Goal: Task Accomplishment & Management: Use online tool/utility

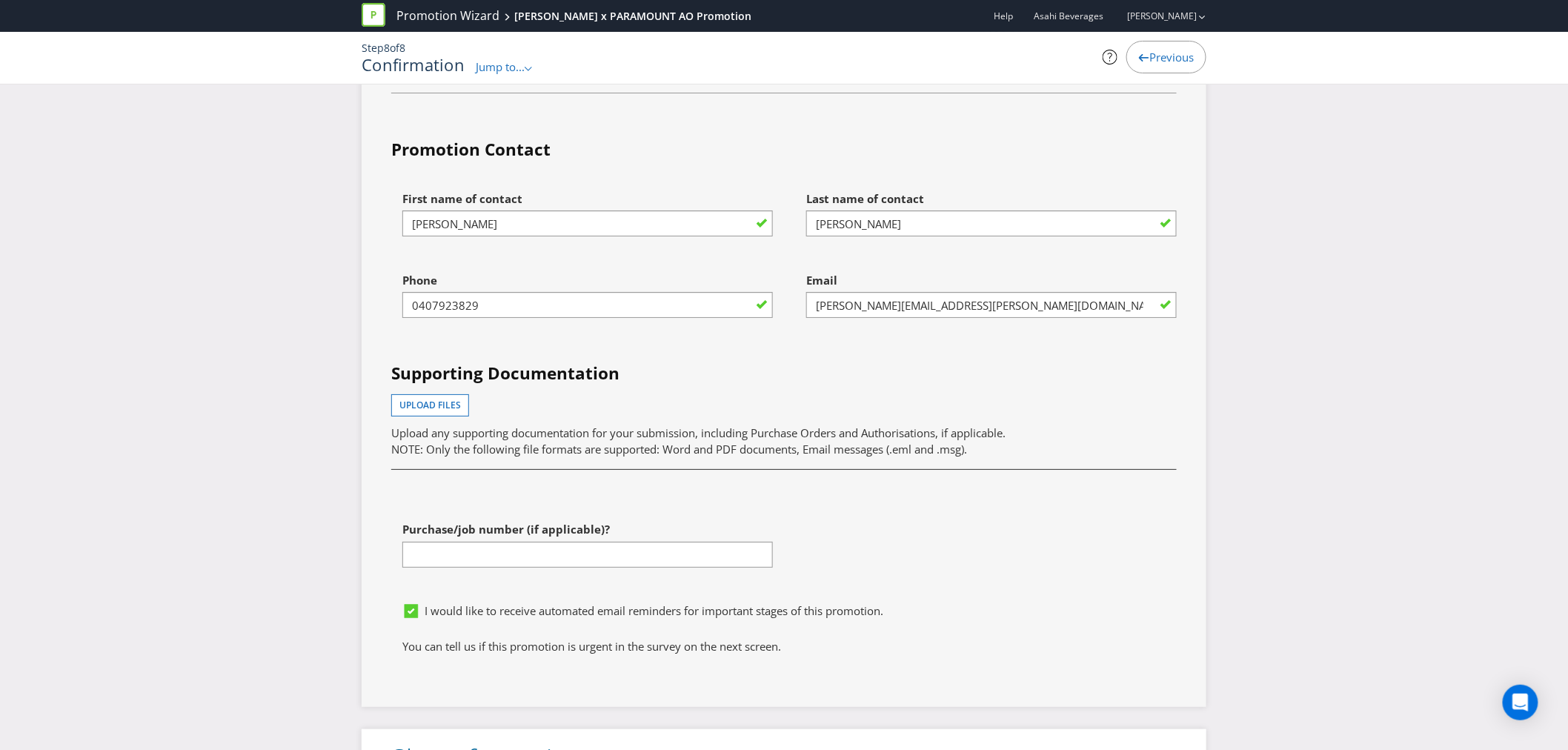
scroll to position [4578, 0]
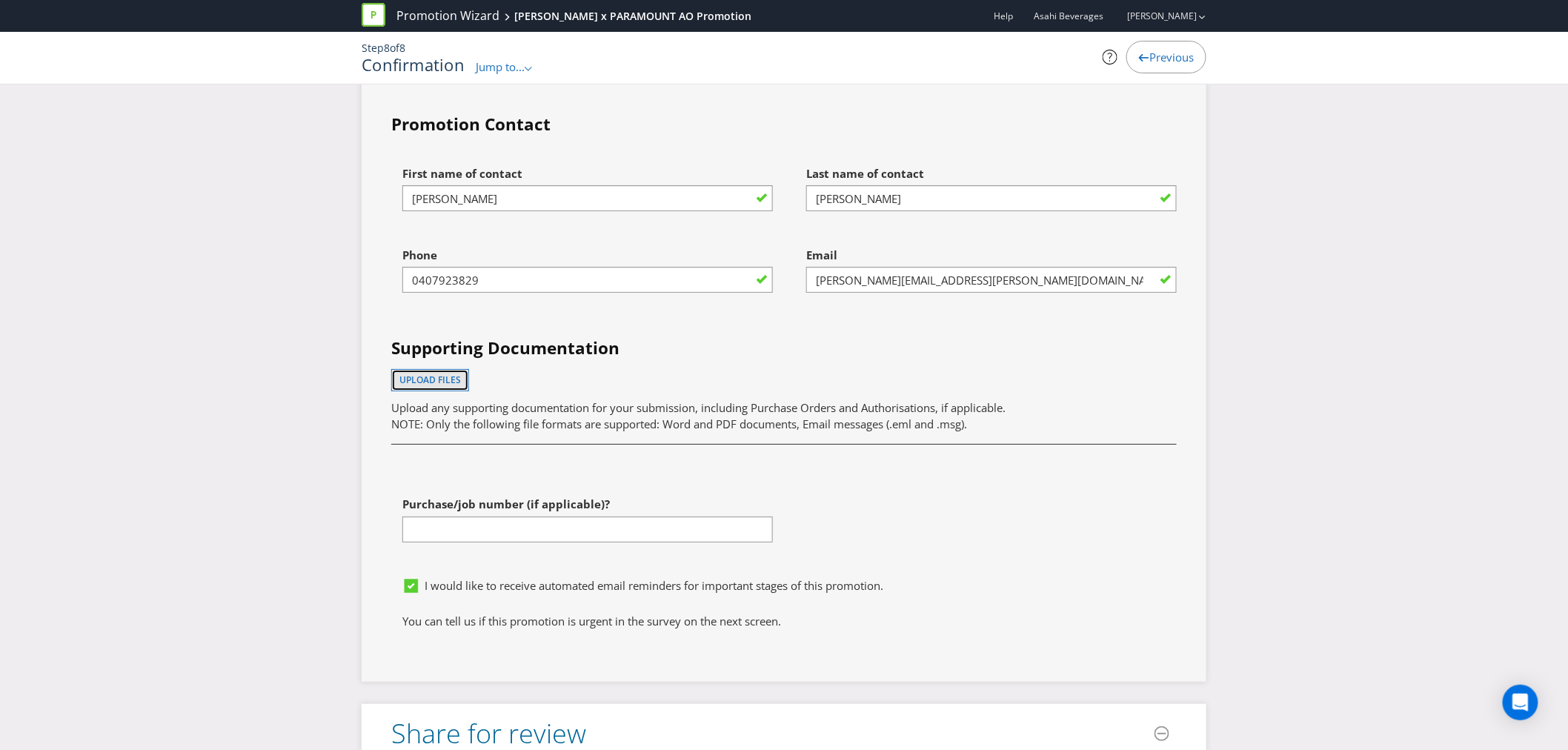
click at [442, 369] on button "Upload files" at bounding box center [430, 380] width 78 height 22
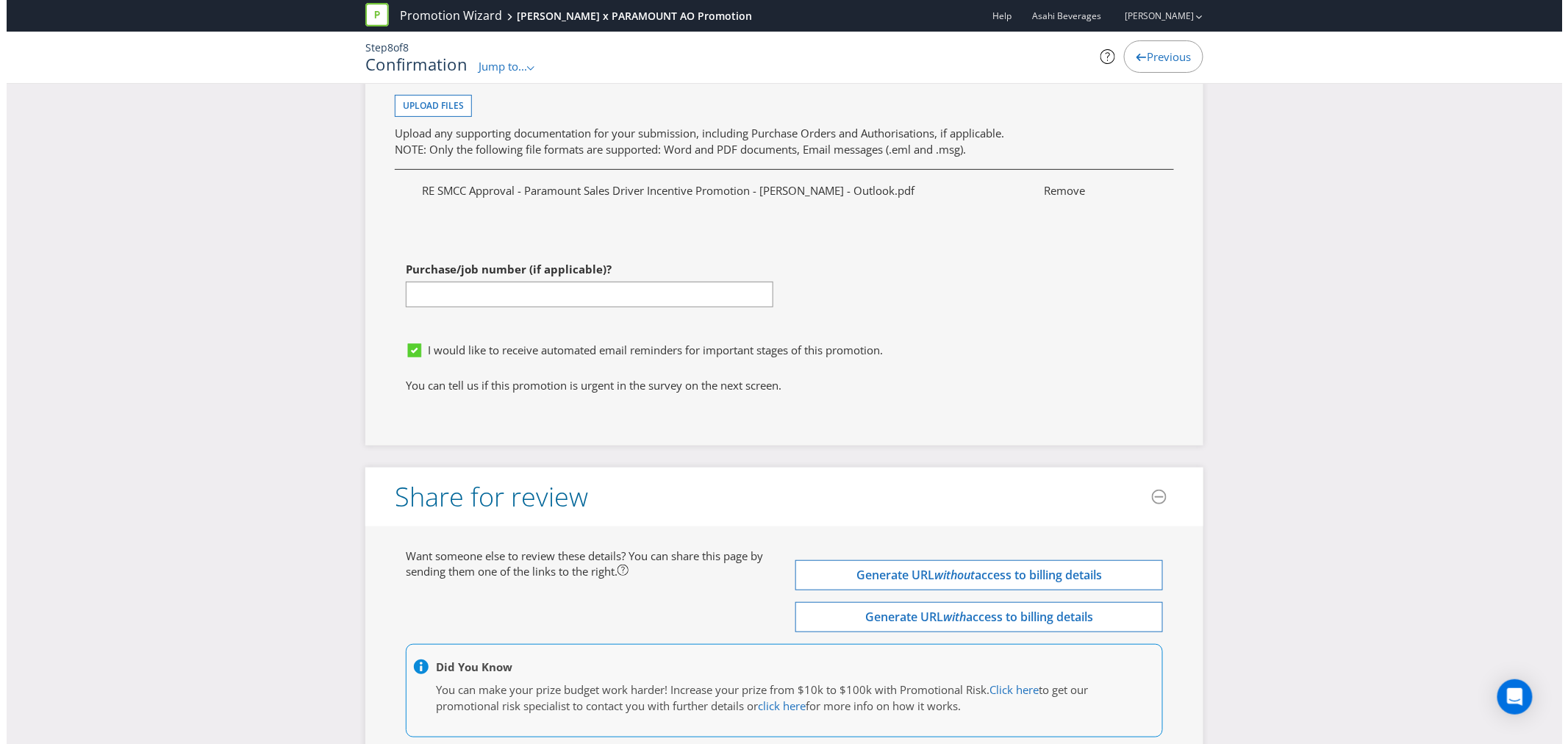
scroll to position [4827, 0]
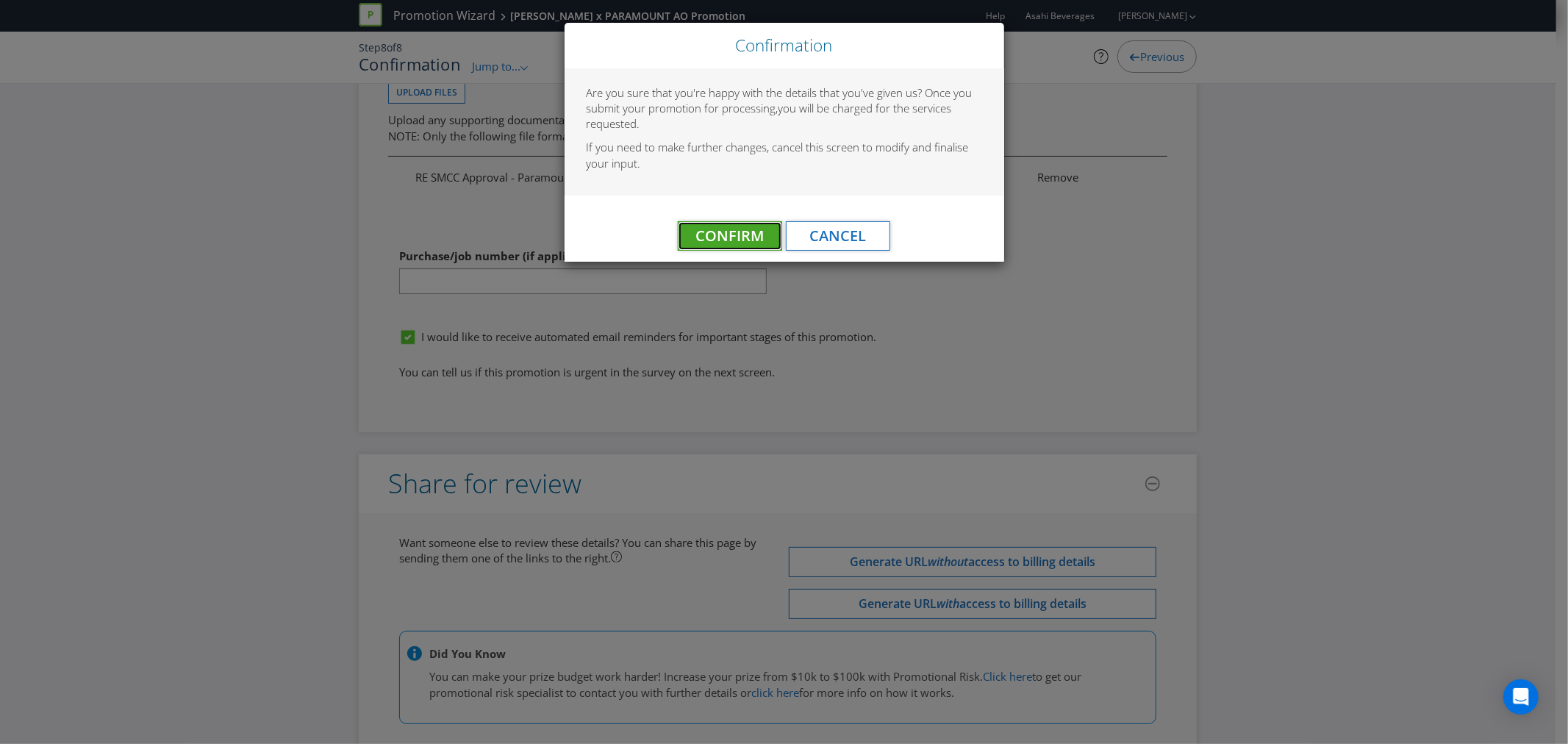
click at [747, 247] on button "Confirm" at bounding box center [730, 236] width 104 height 30
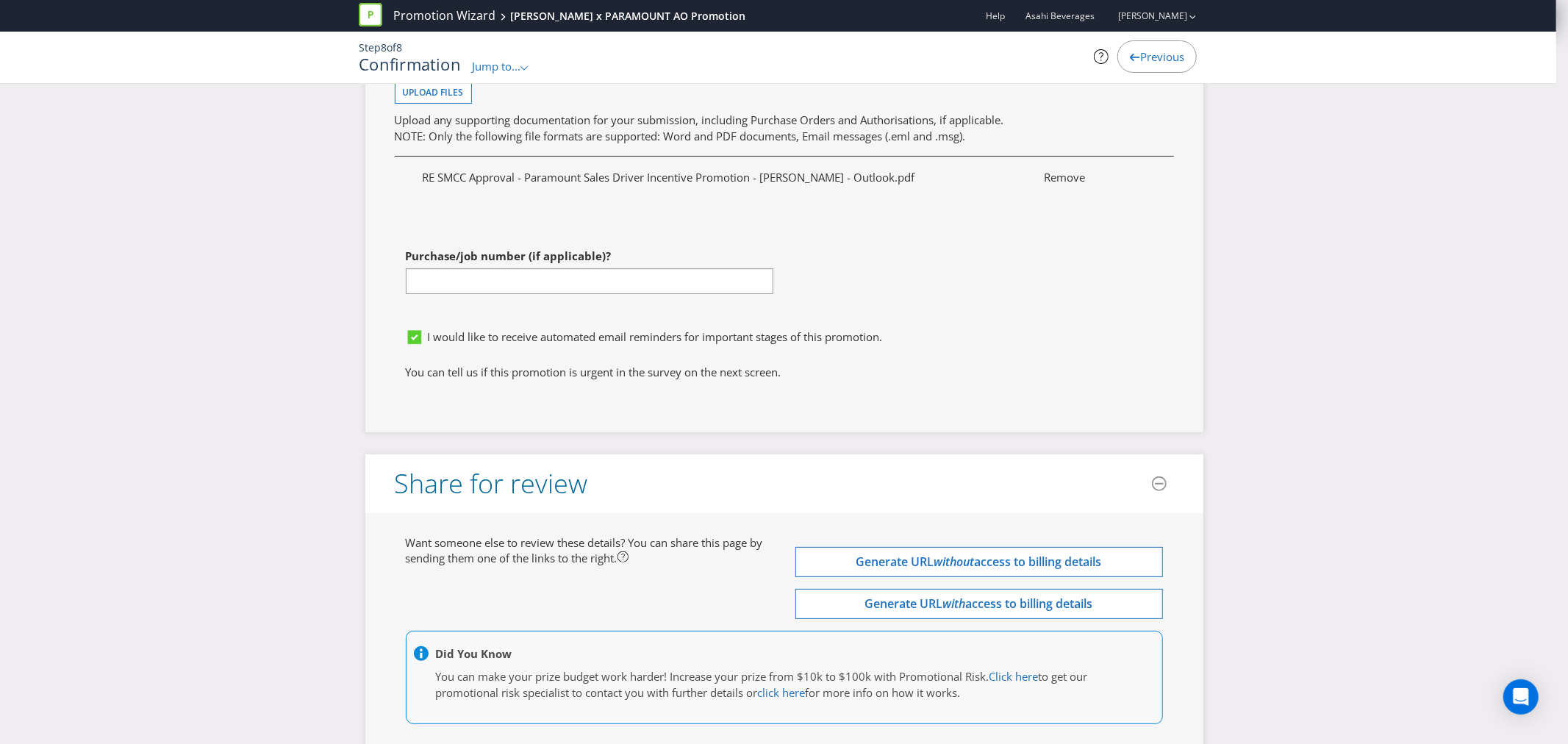
scroll to position [0, 0]
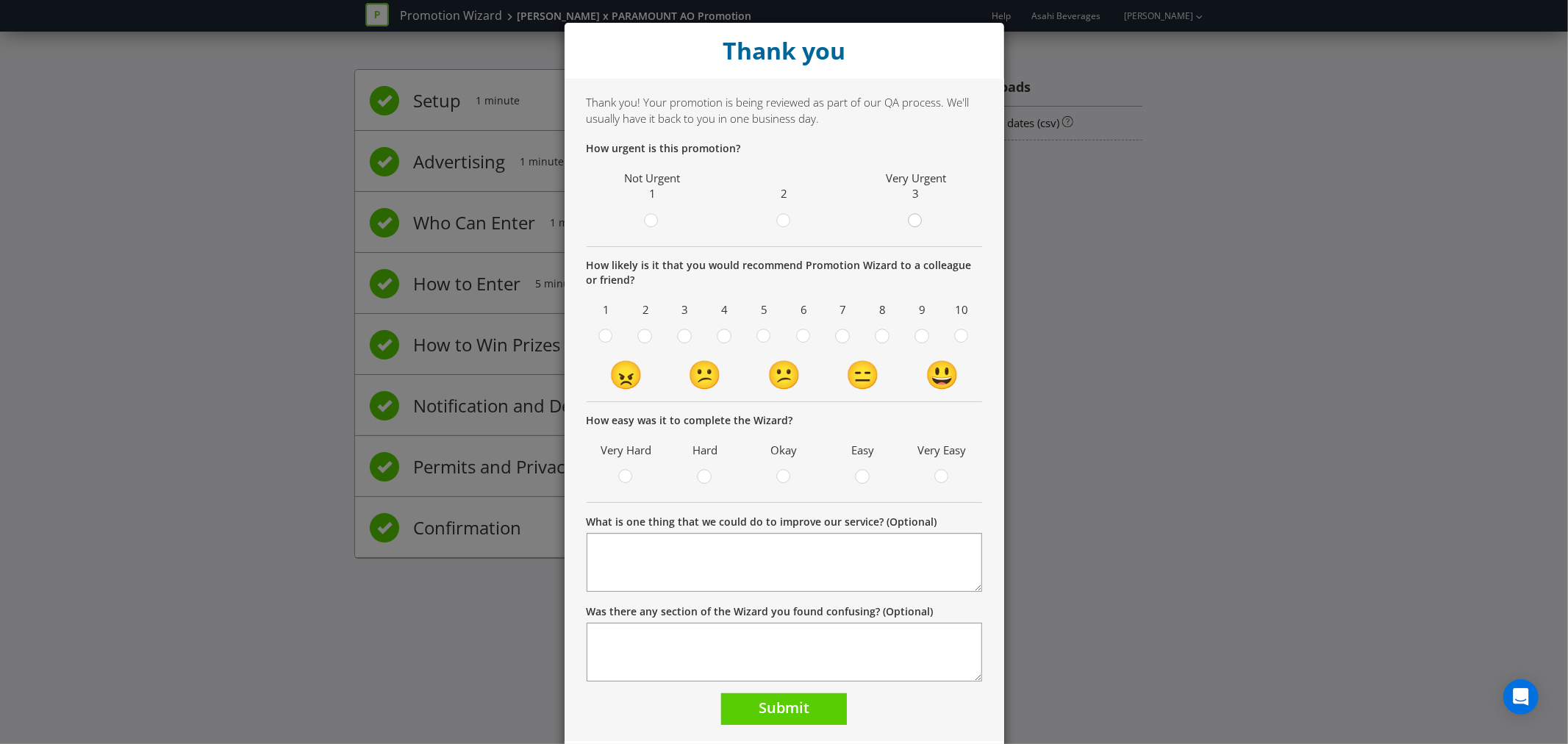
click at [909, 225] on circle at bounding box center [915, 220] width 13 height 13
click at [0, 0] on input "radio" at bounding box center [0, 0] width 0 height 0
click at [915, 338] on icon at bounding box center [922, 335] width 15 height 15
click at [0, 0] on input "radio" at bounding box center [0, 0] width 0 height 0
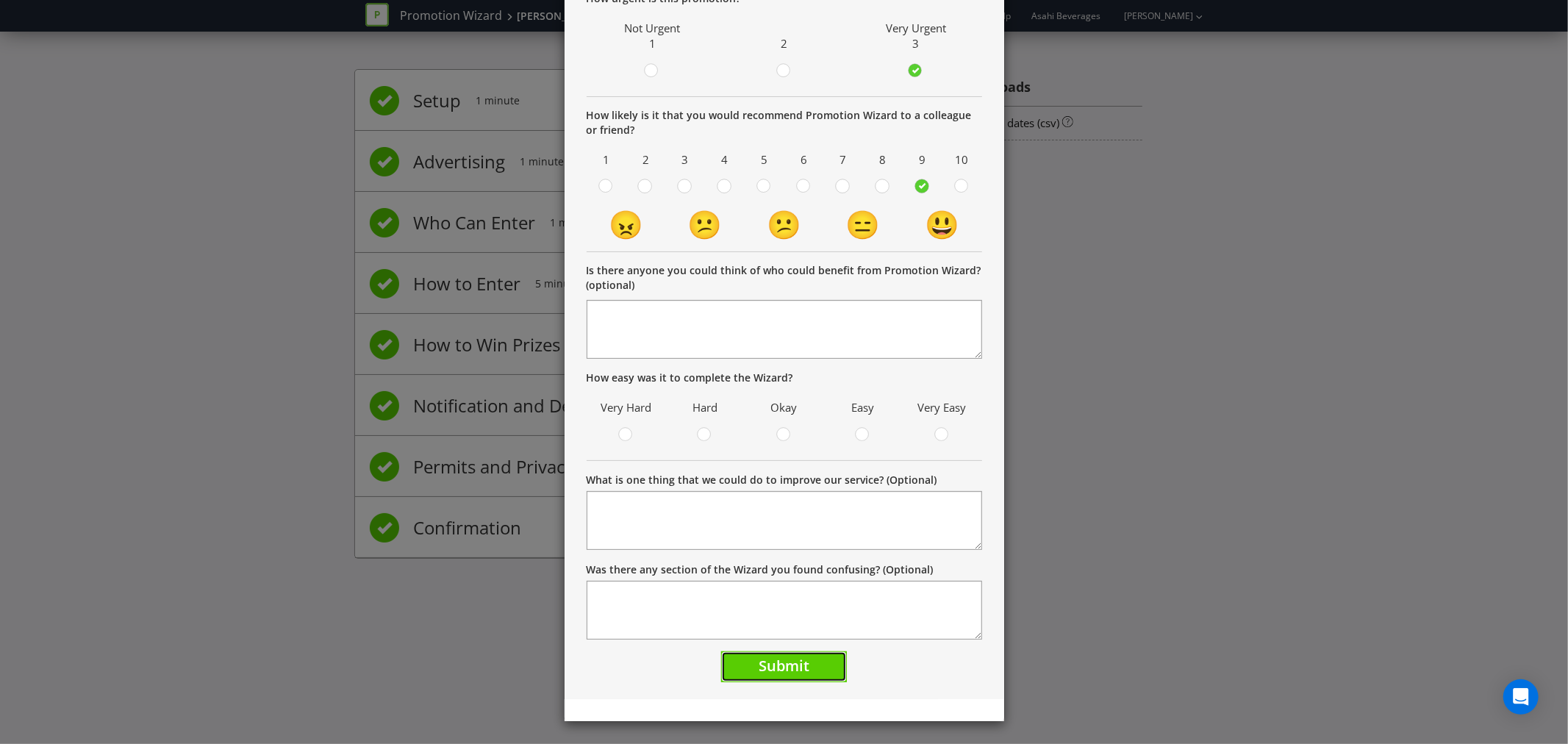
click at [750, 659] on button "Submit" at bounding box center [783, 667] width 125 height 32
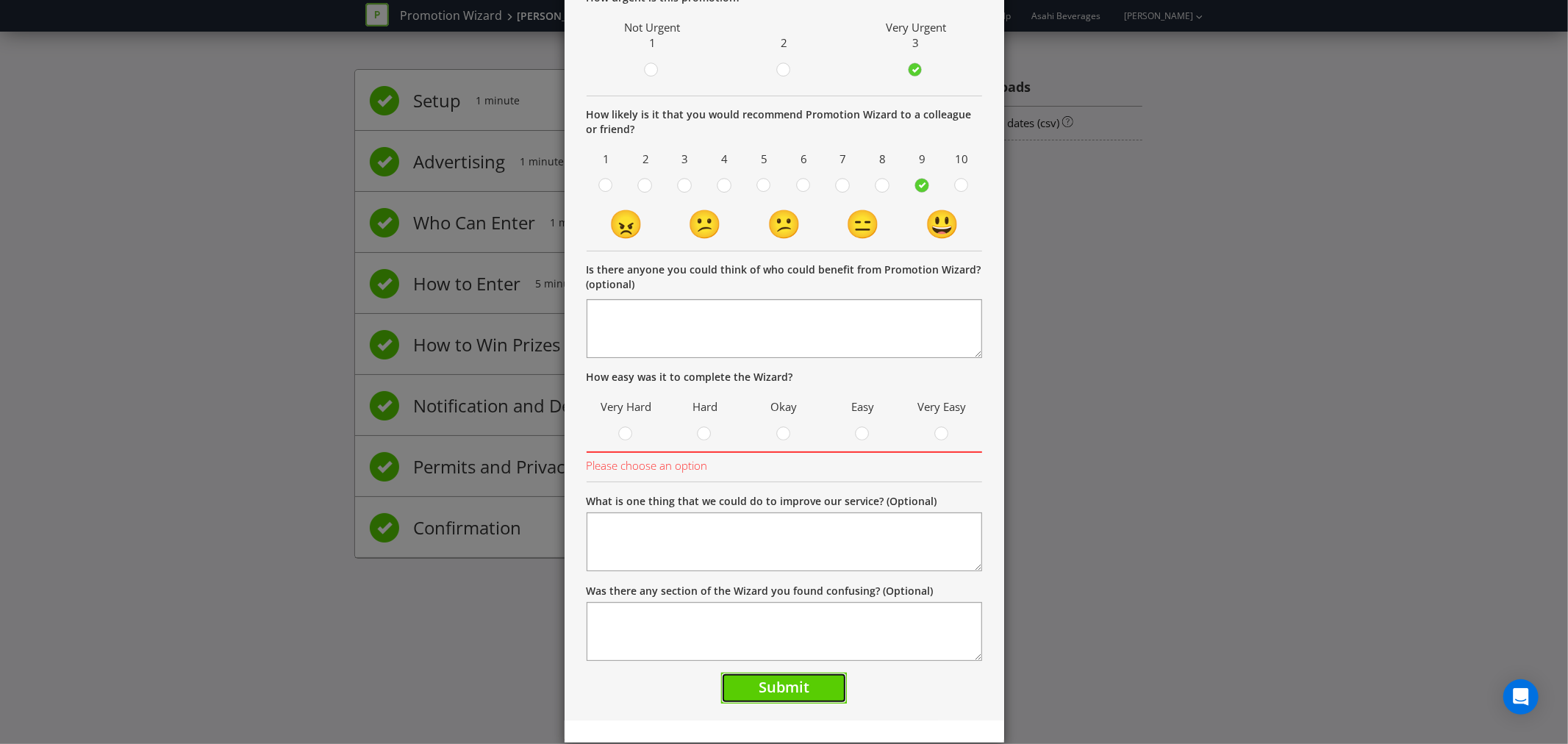
scroll to position [141, 0]
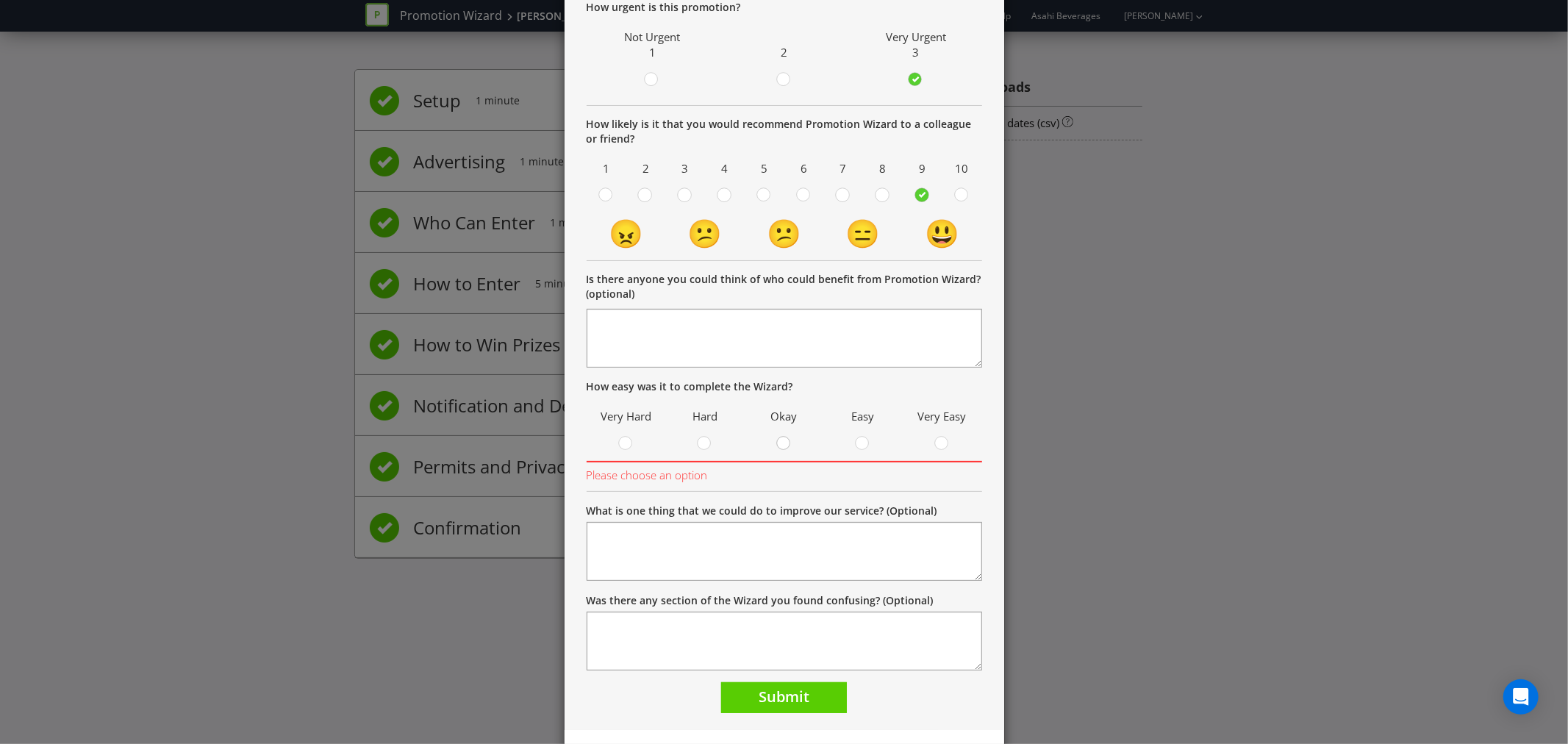
click at [777, 444] on circle at bounding box center [783, 443] width 13 height 13
click at [0, 0] on input "radio" at bounding box center [0, 0] width 0 height 0
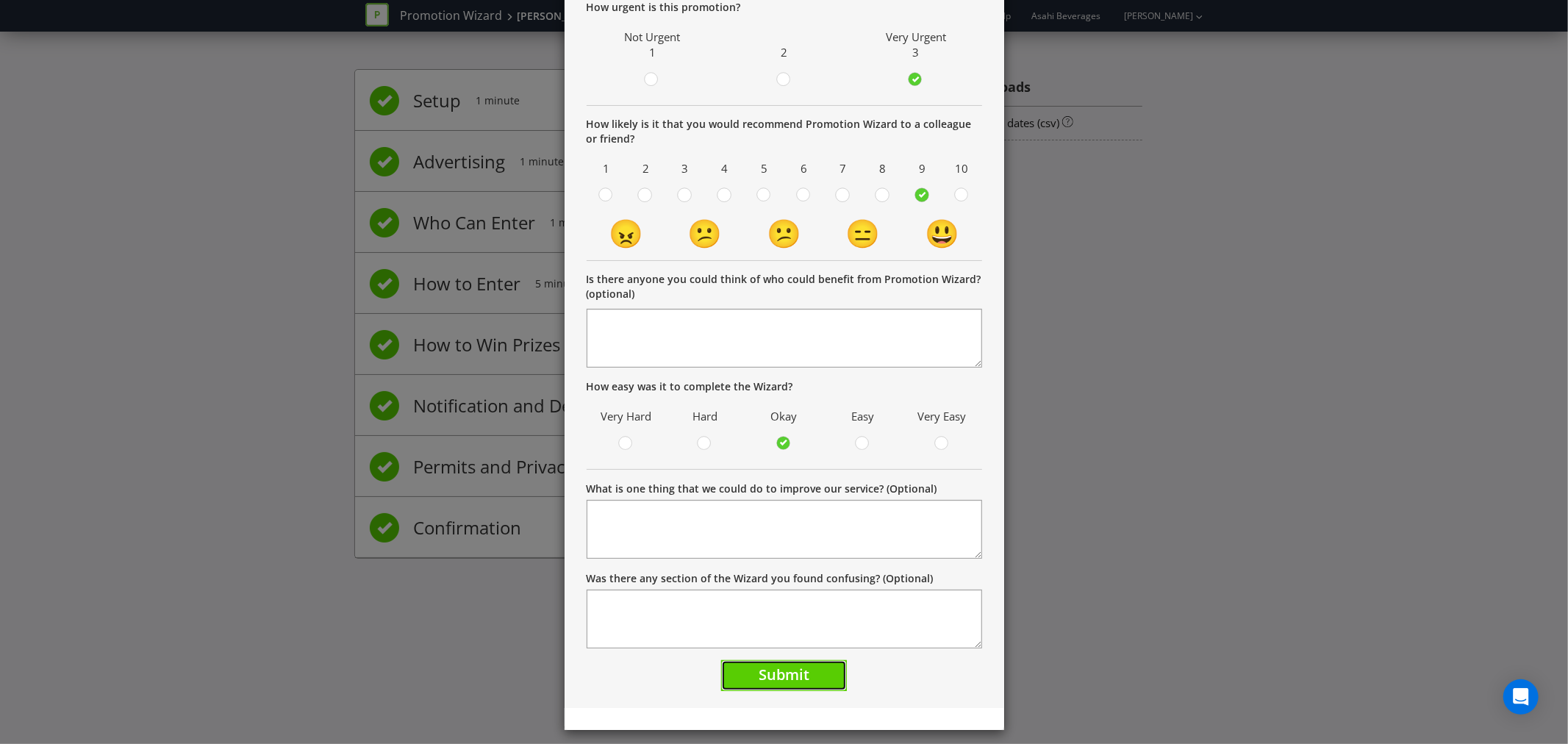
click at [778, 667] on span "Submit" at bounding box center [783, 674] width 51 height 19
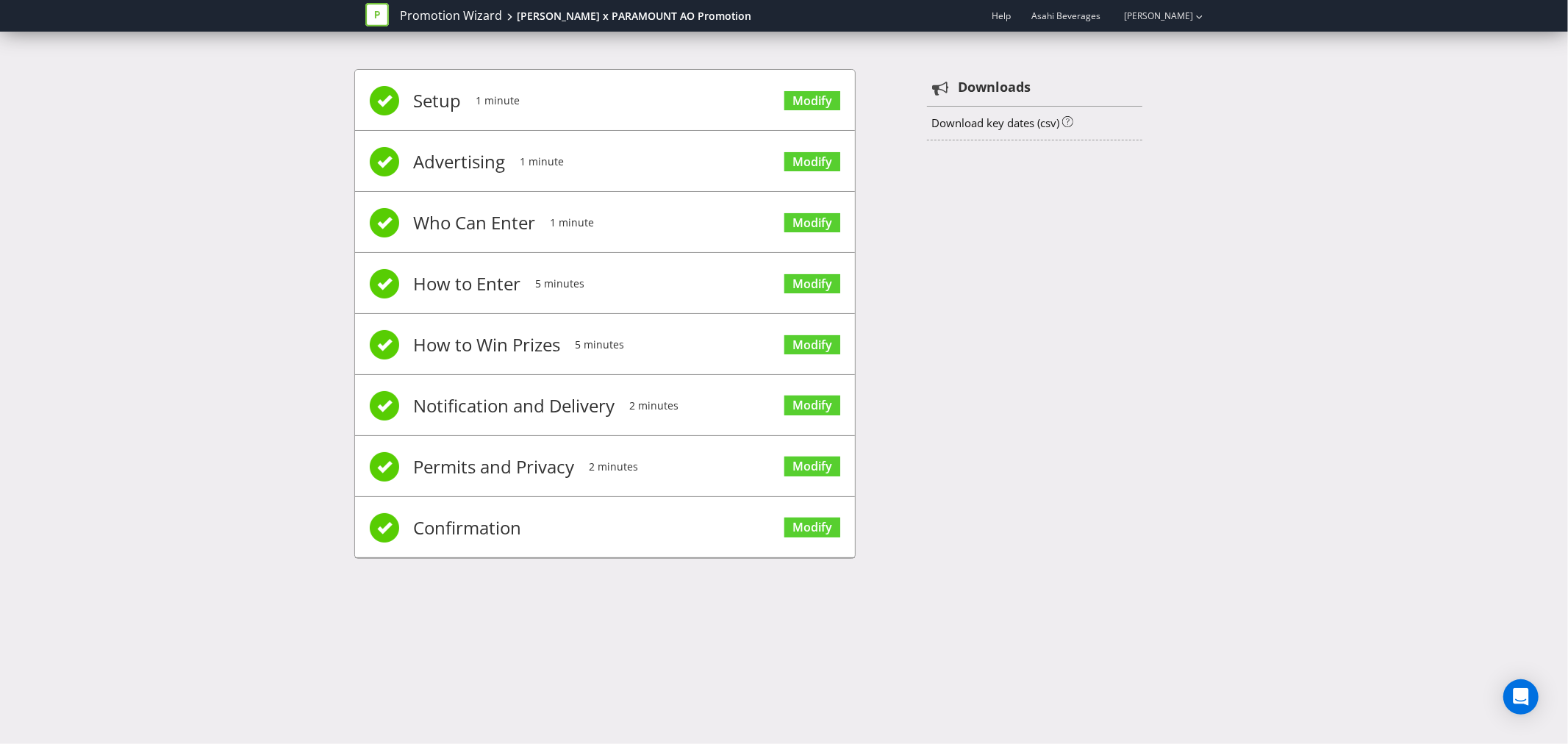
click at [1009, 328] on div "Setup 1 minute Modify Advertising 1 minute Modify Who Can Enter 1 minute Modify…" at bounding box center [784, 321] width 860 height 548
